Goal: Task Accomplishment & Management: Complete application form

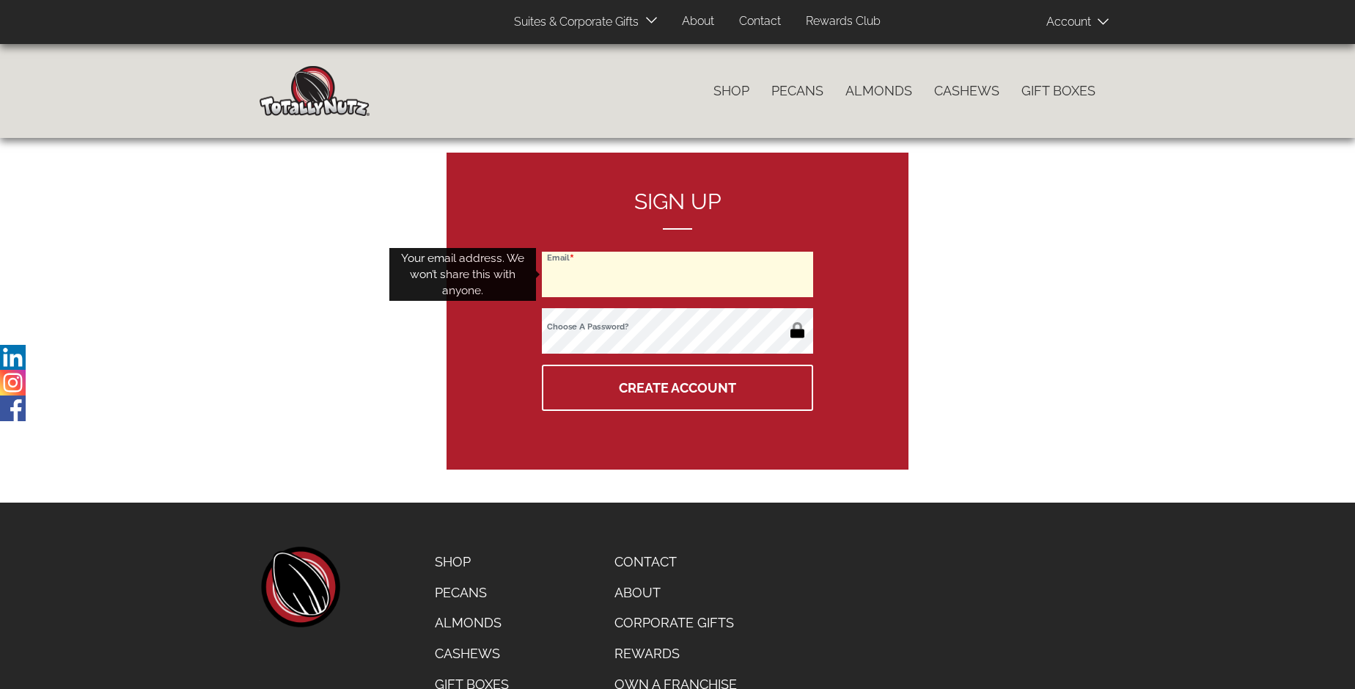
click at [678, 274] on input "Email" at bounding box center [677, 274] width 271 height 45
type input "[PERSON_NAME][EMAIL_ADDRESS][DOMAIN_NAME]"
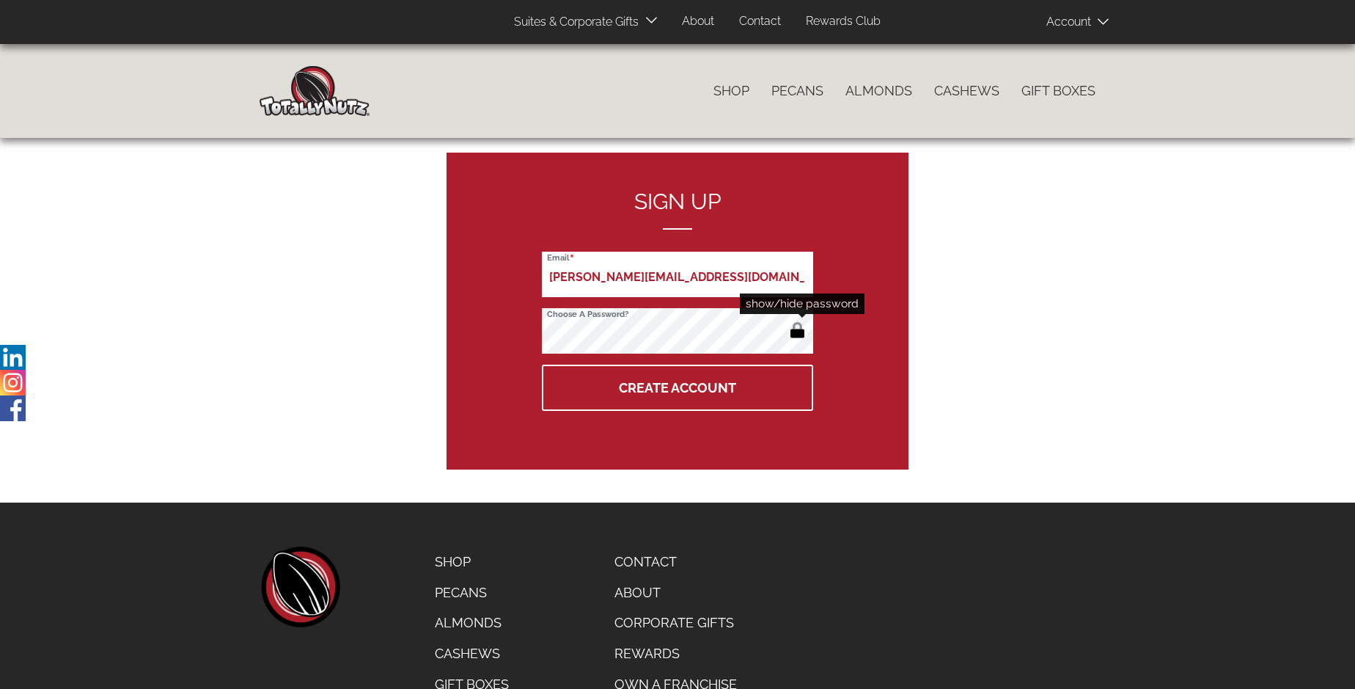
click at [797, 331] on button "button" at bounding box center [797, 331] width 24 height 23
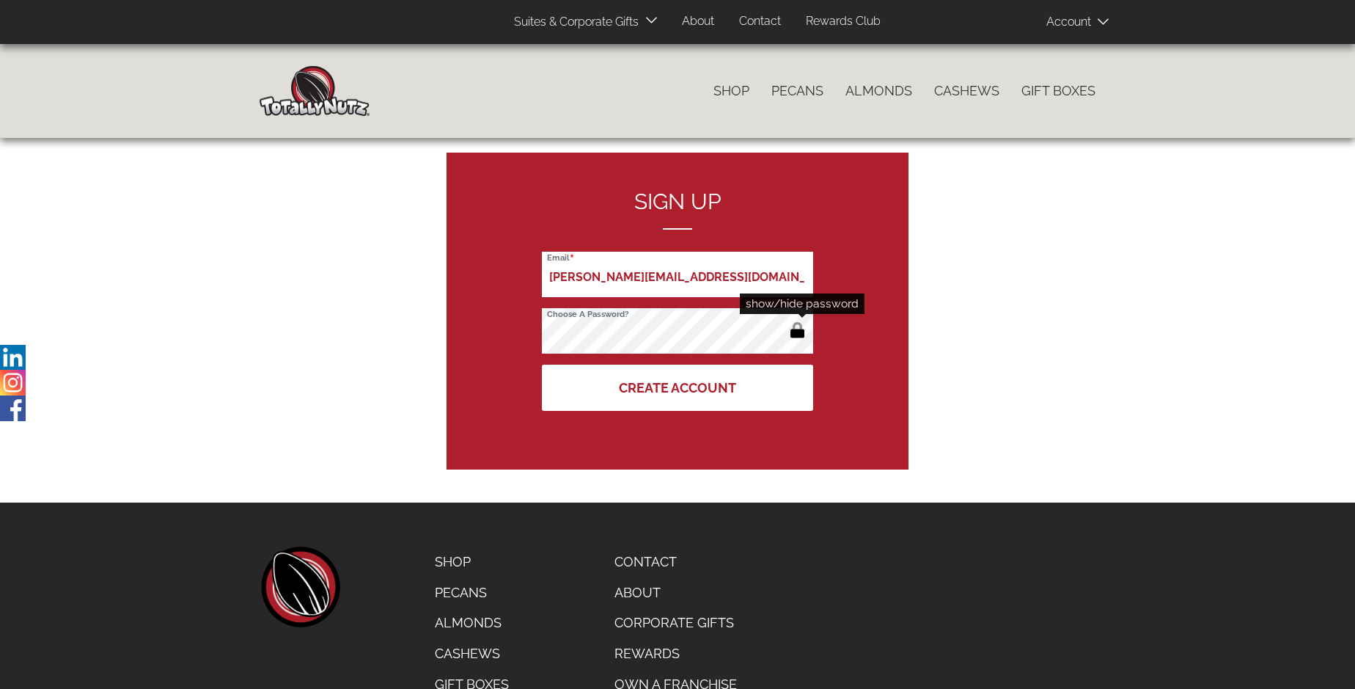
click at [678, 387] on button "Create Account" at bounding box center [677, 387] width 271 height 46
